Goal: Navigation & Orientation: Find specific page/section

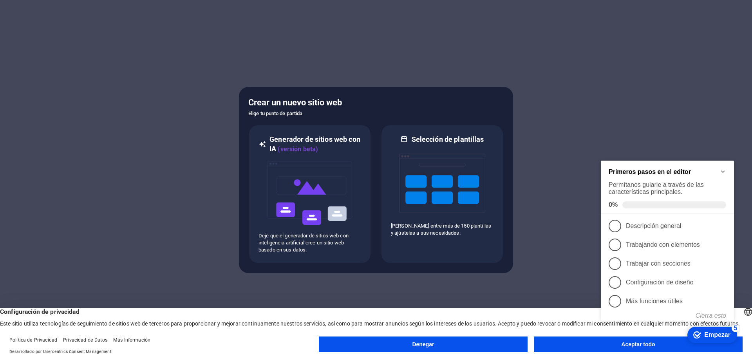
click at [724, 170] on icon "Minimizar la lista de verificación" at bounding box center [723, 171] width 6 height 6
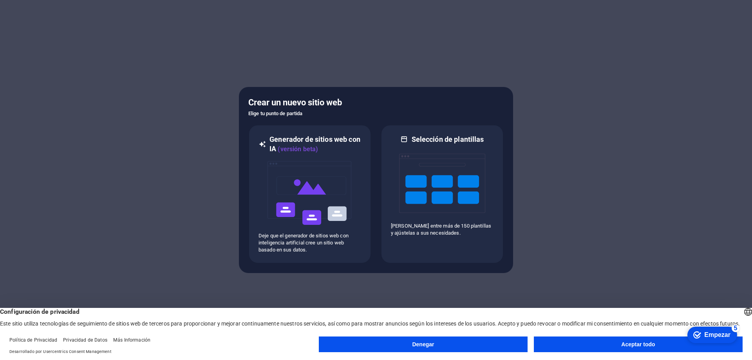
click at [596, 347] on button "Aceptar todo" at bounding box center [638, 344] width 209 height 16
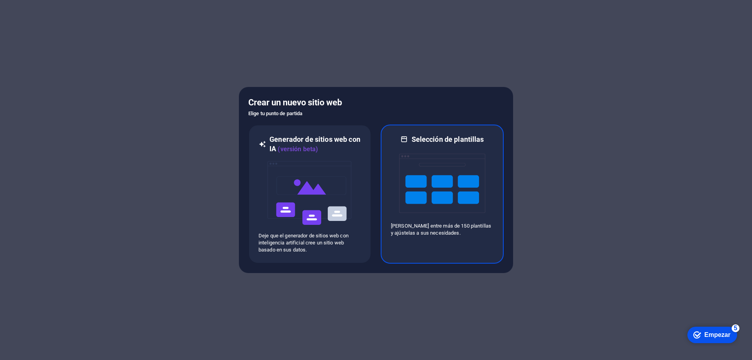
click at [446, 240] on div "Selección [PERSON_NAME] [PERSON_NAME] entre más de 150 plantillas y ajústelas a…" at bounding box center [442, 194] width 123 height 139
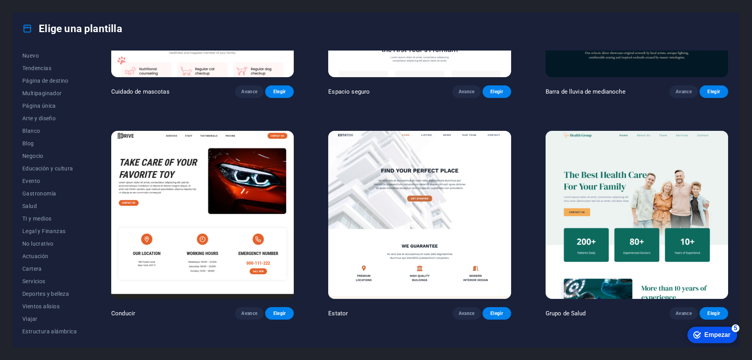
scroll to position [1919, 0]
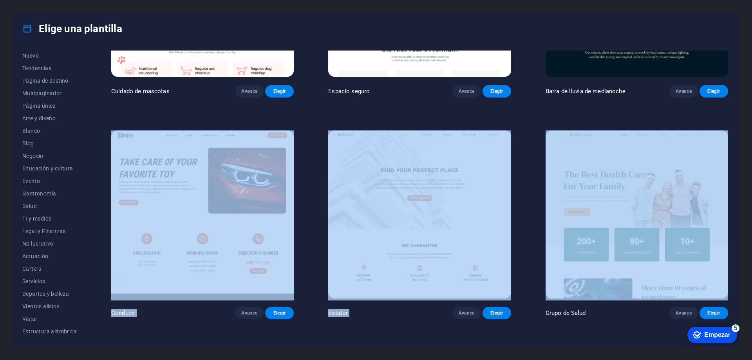
drag, startPoint x: 728, startPoint y: 98, endPoint x: 732, endPoint y: 143, distance: 45.7
click at [733, 152] on div "Todas las plantillas Mis plantillas Nuevo Tendencias Página de destino Multipag…" at bounding box center [376, 195] width 726 height 303
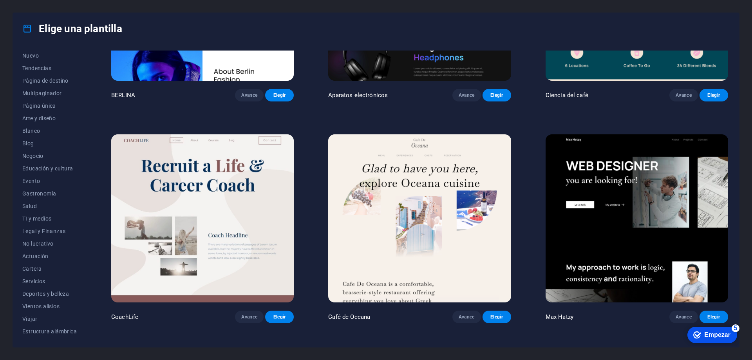
scroll to position [0, 0]
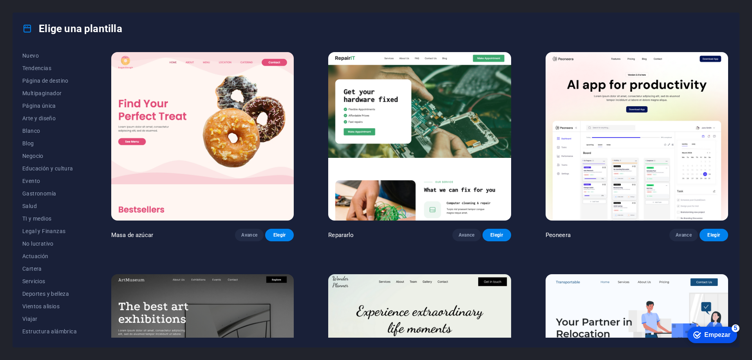
click at [636, 117] on img at bounding box center [636, 136] width 182 height 168
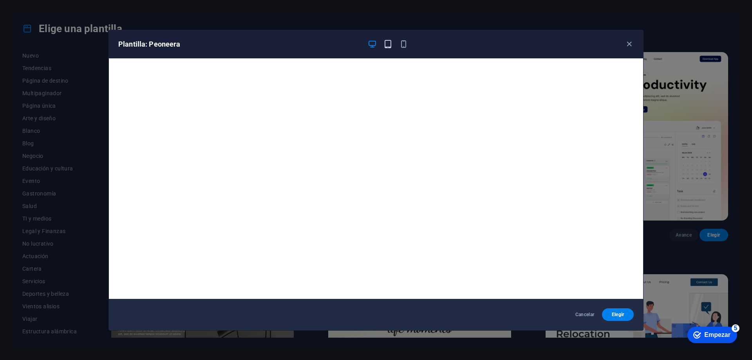
click at [387, 45] on icon "button" at bounding box center [387, 44] width 9 height 9
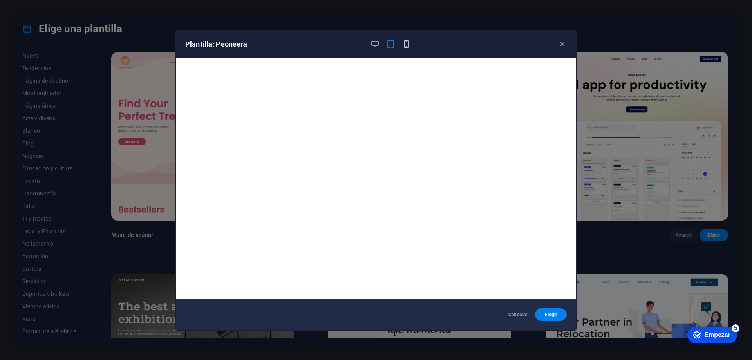
click at [408, 41] on icon "button" at bounding box center [406, 44] width 9 height 9
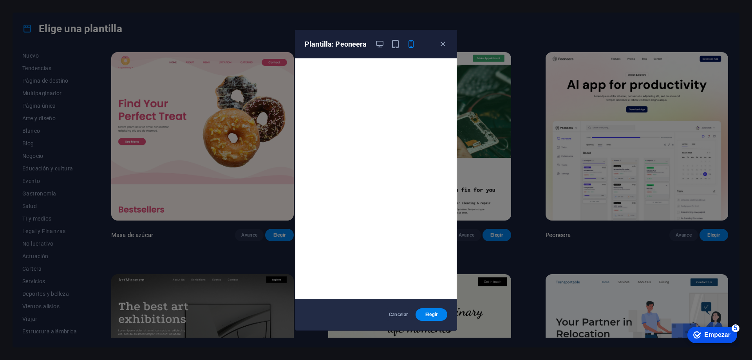
click at [385, 45] on div at bounding box center [395, 44] width 41 height 9
click at [381, 45] on icon "button" at bounding box center [379, 44] width 9 height 9
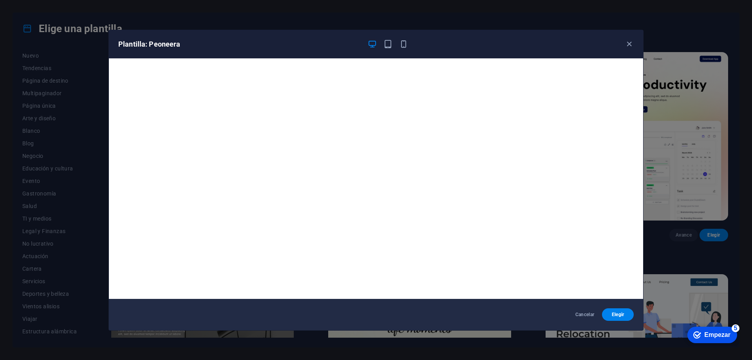
click at [636, 37] on div "Plantilla: Peoneera" at bounding box center [376, 44] width 534 height 28
click at [627, 43] on icon "button" at bounding box center [629, 44] width 9 height 9
